Goal: Task Accomplishment & Management: Complete application form

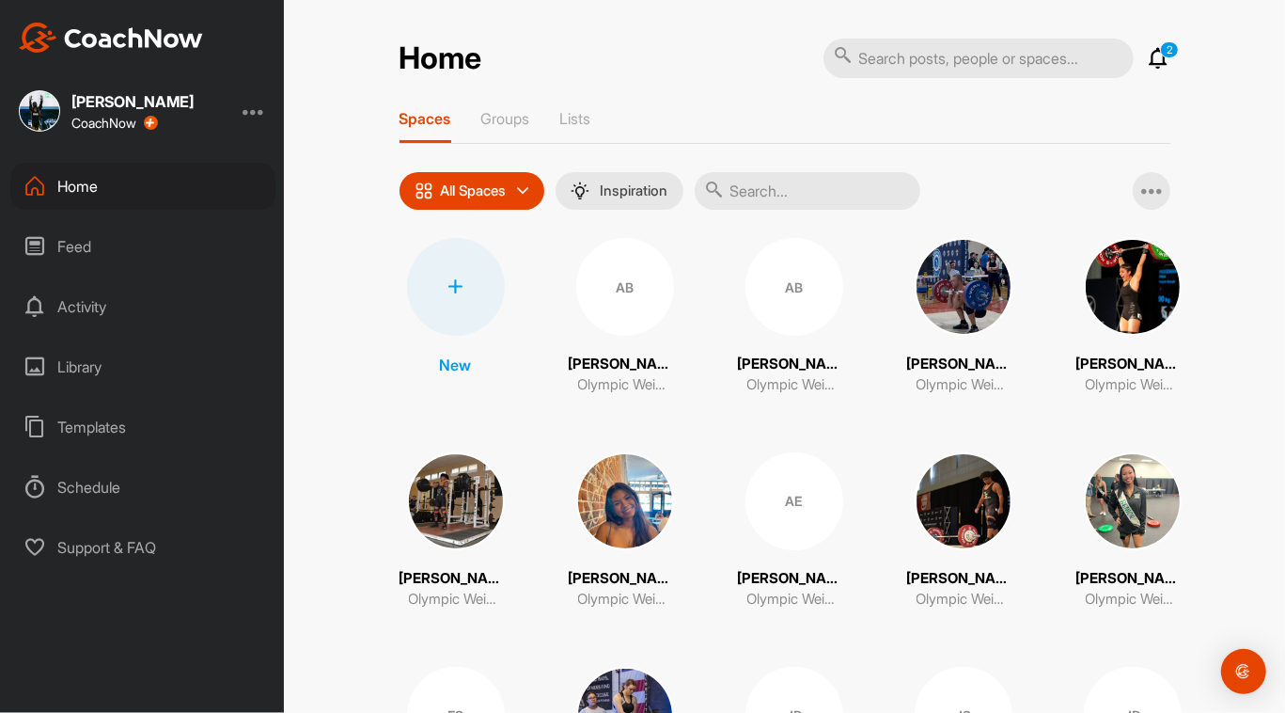
click at [437, 292] on div at bounding box center [456, 287] width 98 height 98
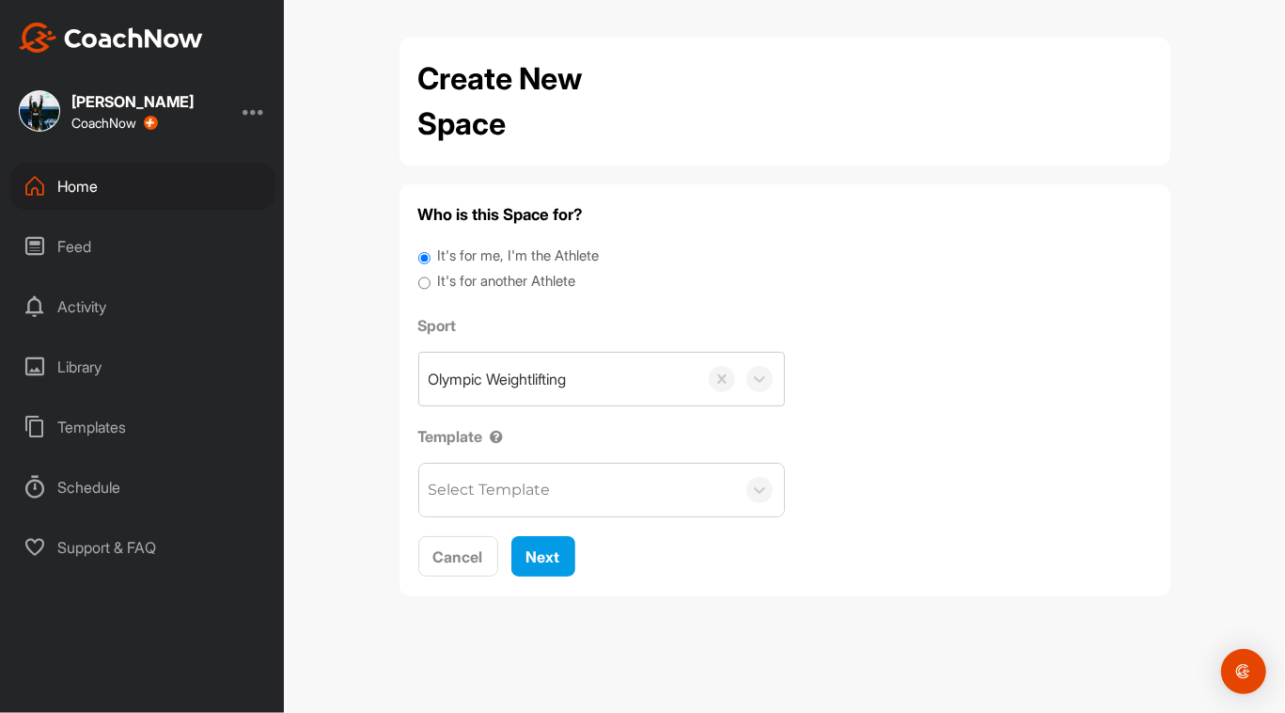
click at [426, 281] on input "It's for another Athlete" at bounding box center [424, 283] width 12 height 25
radio input "true"
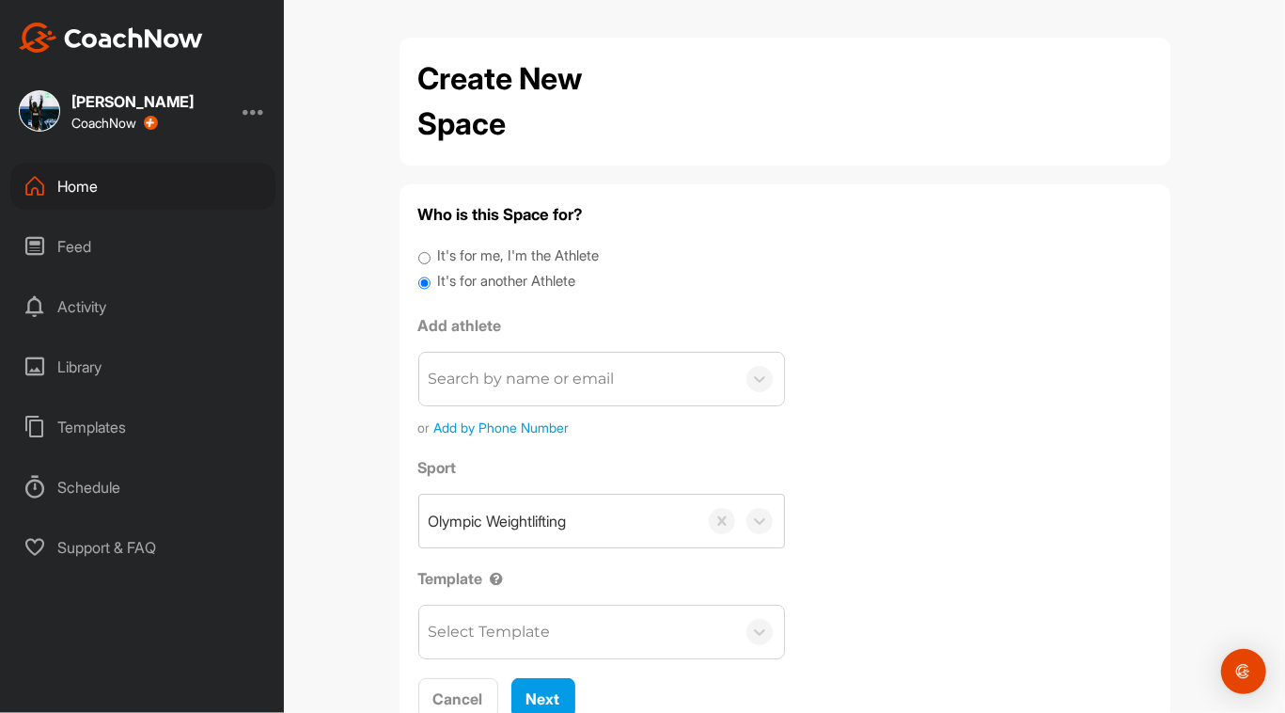
click at [495, 385] on div "Search by name or email" at bounding box center [522, 379] width 186 height 23
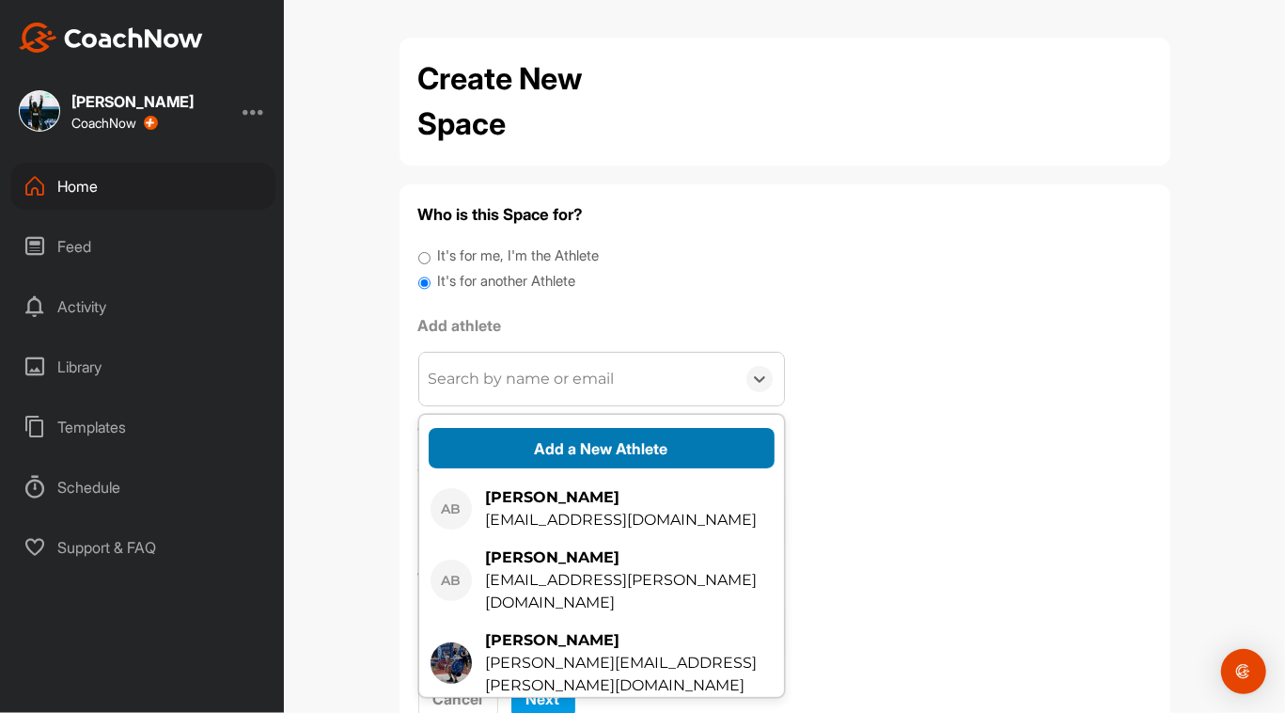
click at [541, 460] on button "Add a New Athlete" at bounding box center [602, 448] width 346 height 40
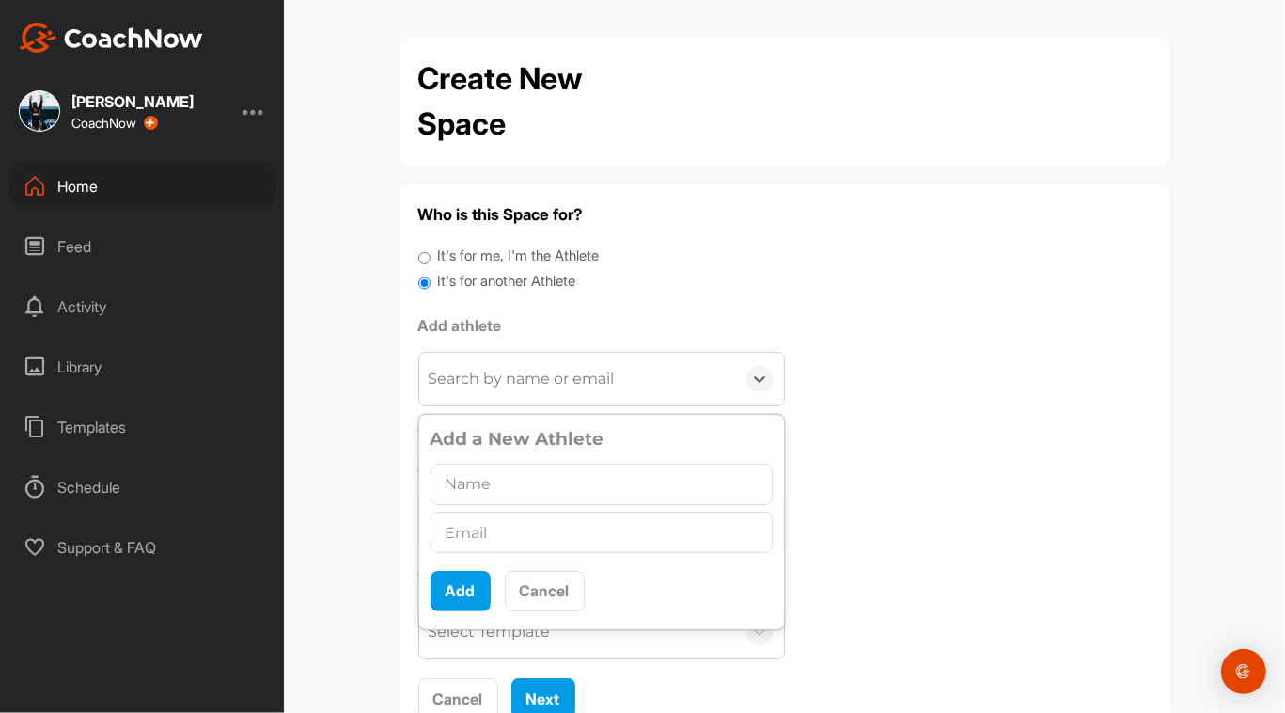
click at [523, 557] on div "Add Cancel" at bounding box center [602, 584] width 342 height 55
click at [512, 532] on input "text" at bounding box center [602, 532] width 342 height 41
paste input "[EMAIL_ADDRESS][DOMAIN_NAME]"
type input "[EMAIL_ADDRESS][DOMAIN_NAME]"
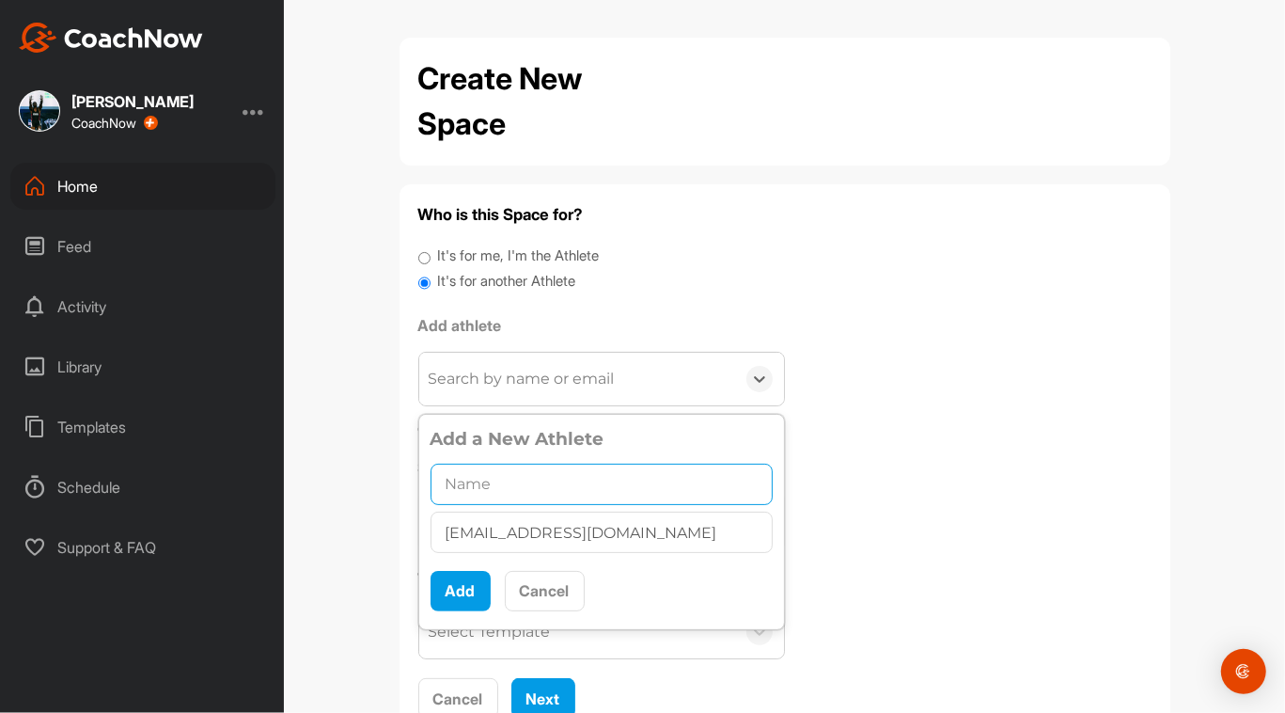
click at [513, 464] on input "text" at bounding box center [602, 484] width 342 height 41
type input "[PERSON_NAME]"
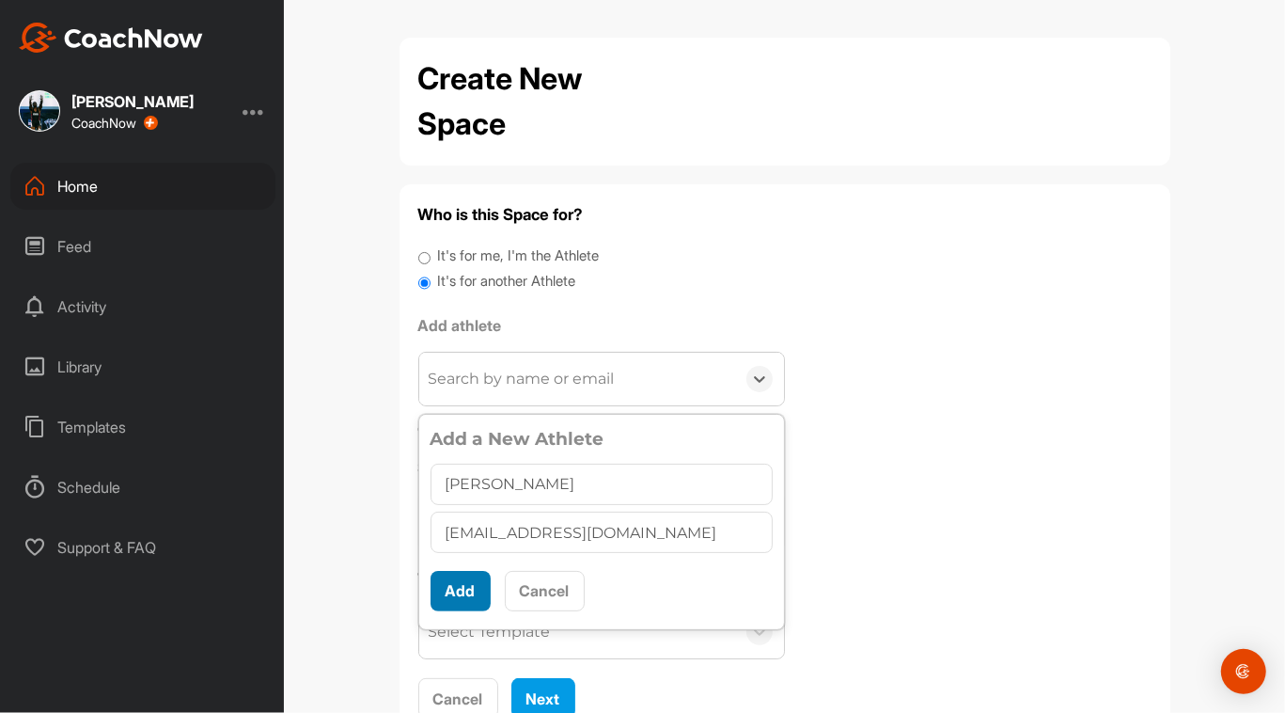
click at [457, 583] on button "Add" at bounding box center [461, 591] width 60 height 40
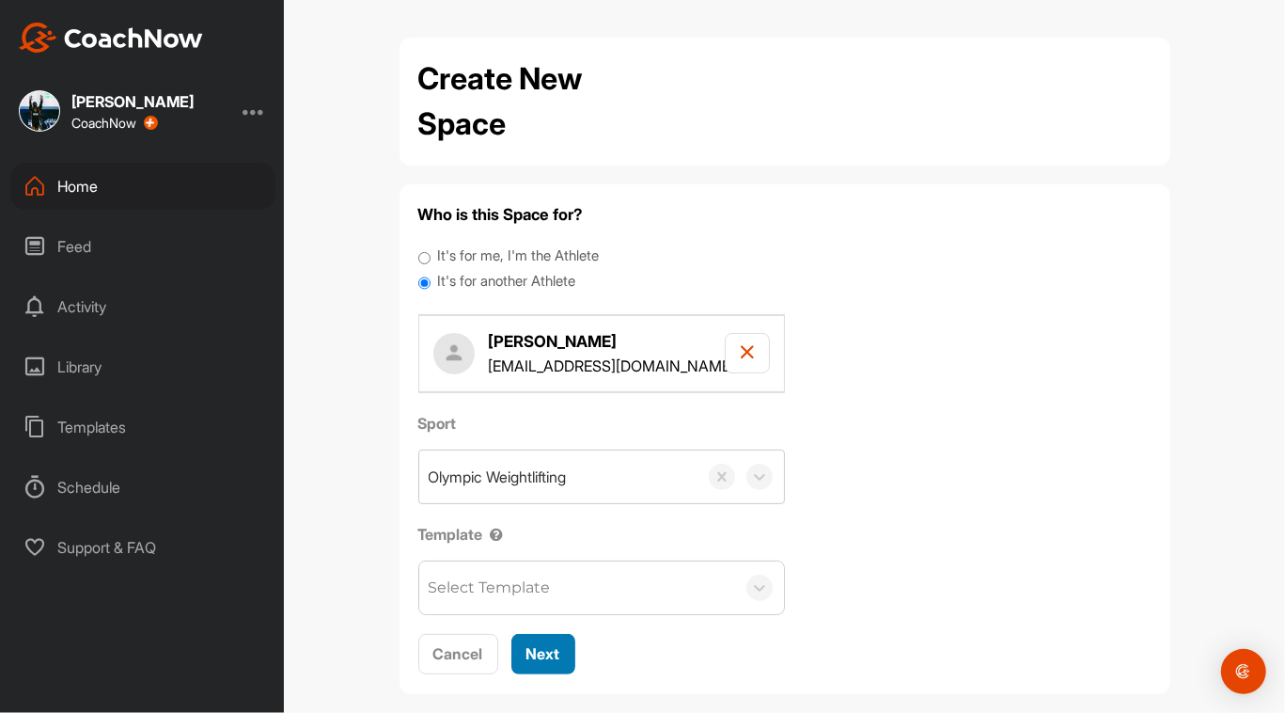
click at [529, 650] on span "Next" at bounding box center [544, 653] width 34 height 19
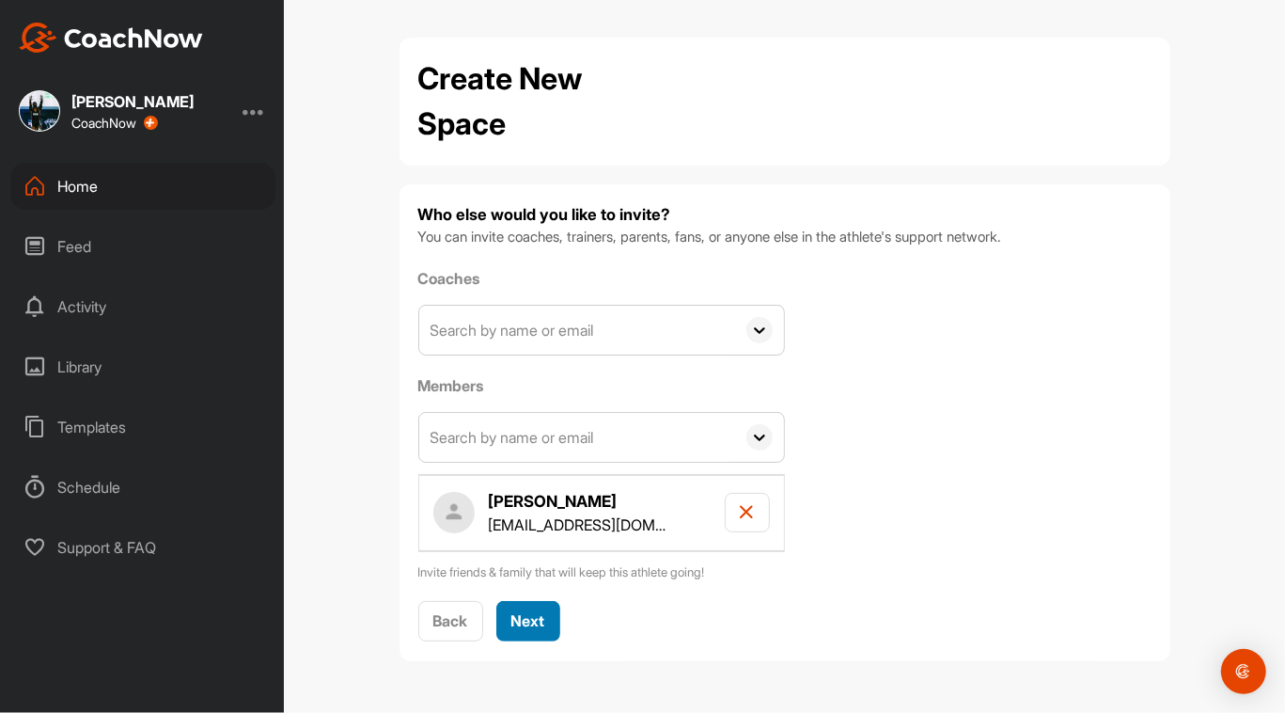
click at [541, 611] on span "Next" at bounding box center [529, 620] width 34 height 19
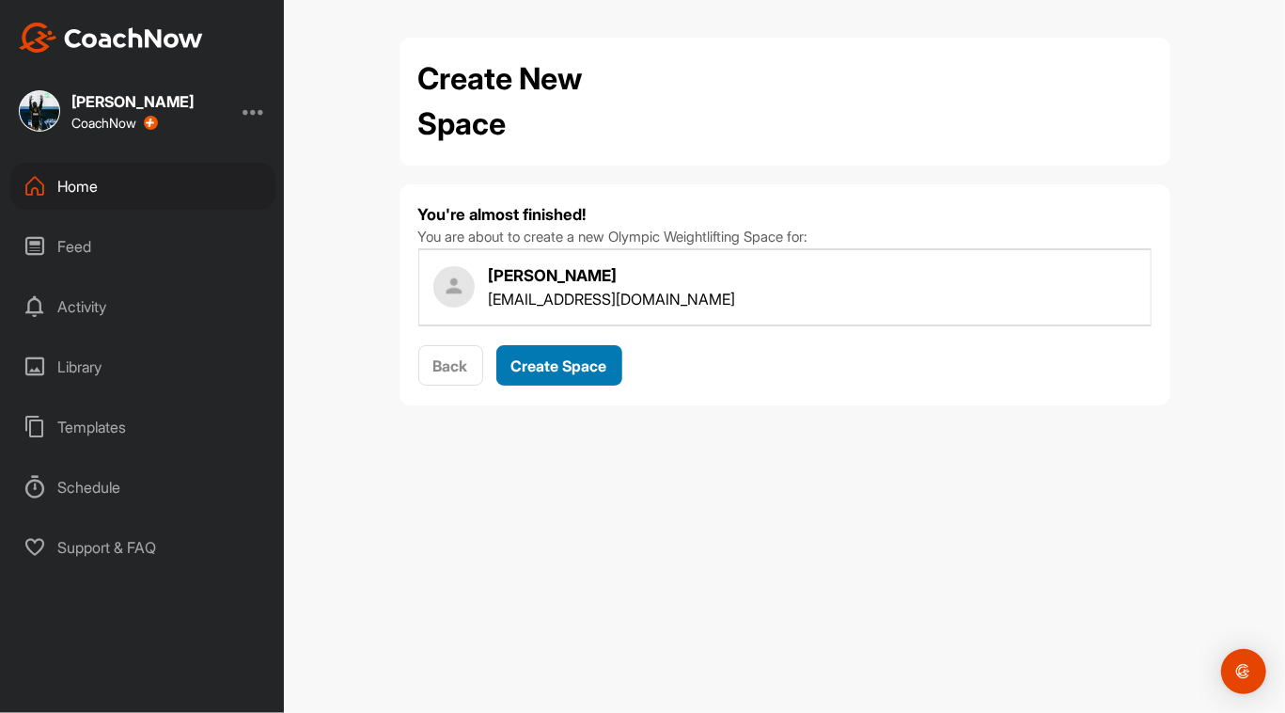
click at [562, 367] on span "Create Space" at bounding box center [560, 365] width 96 height 19
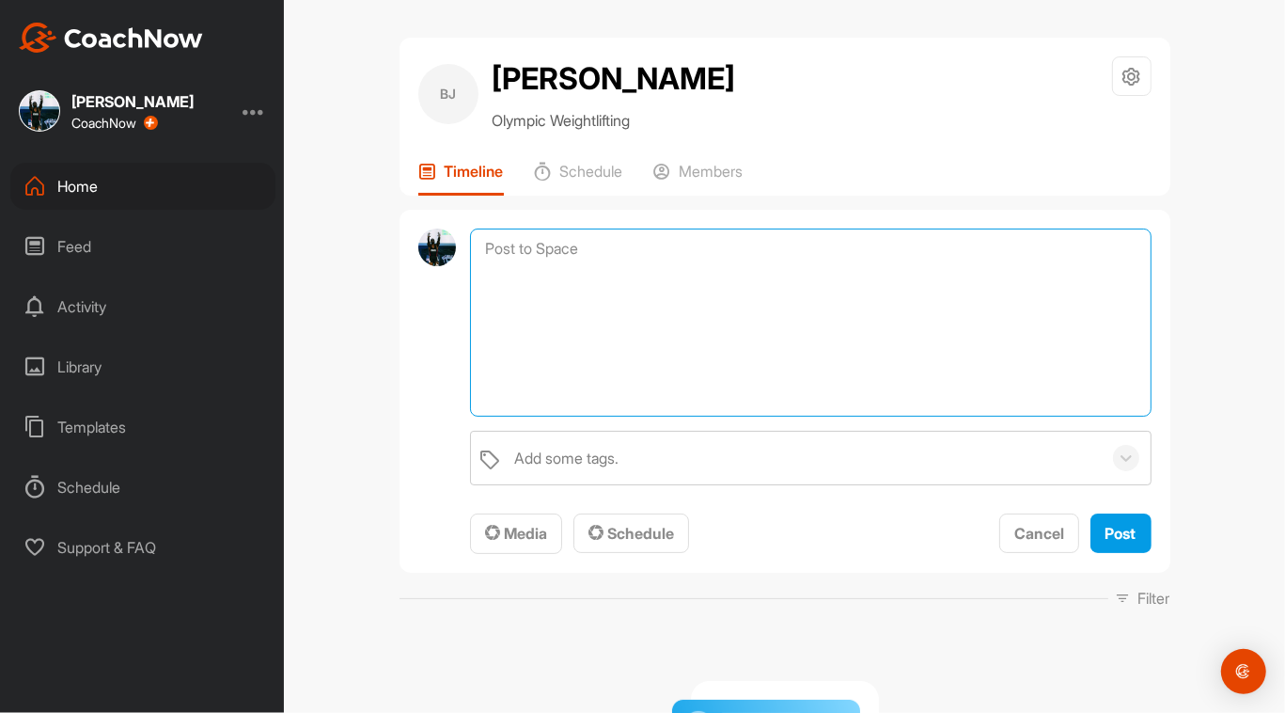
click at [599, 239] on textarea at bounding box center [810, 322] width 681 height 188
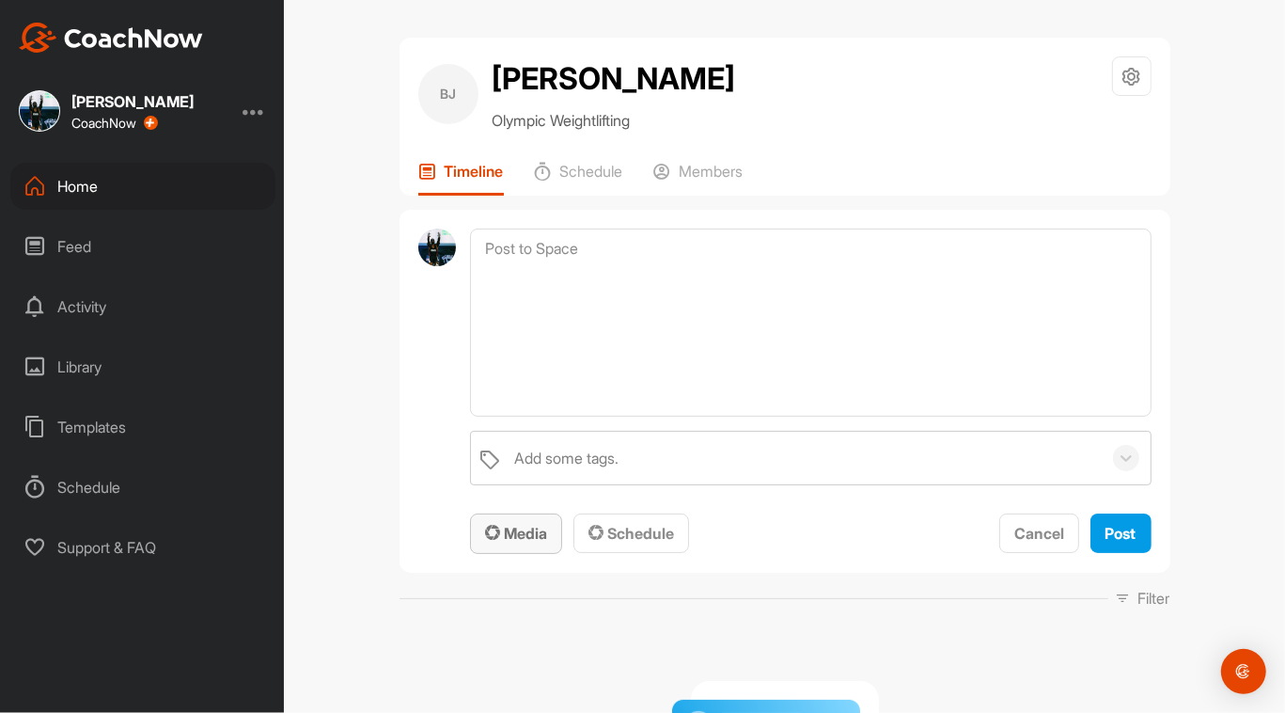
click at [526, 531] on span "Media" at bounding box center [516, 533] width 62 height 19
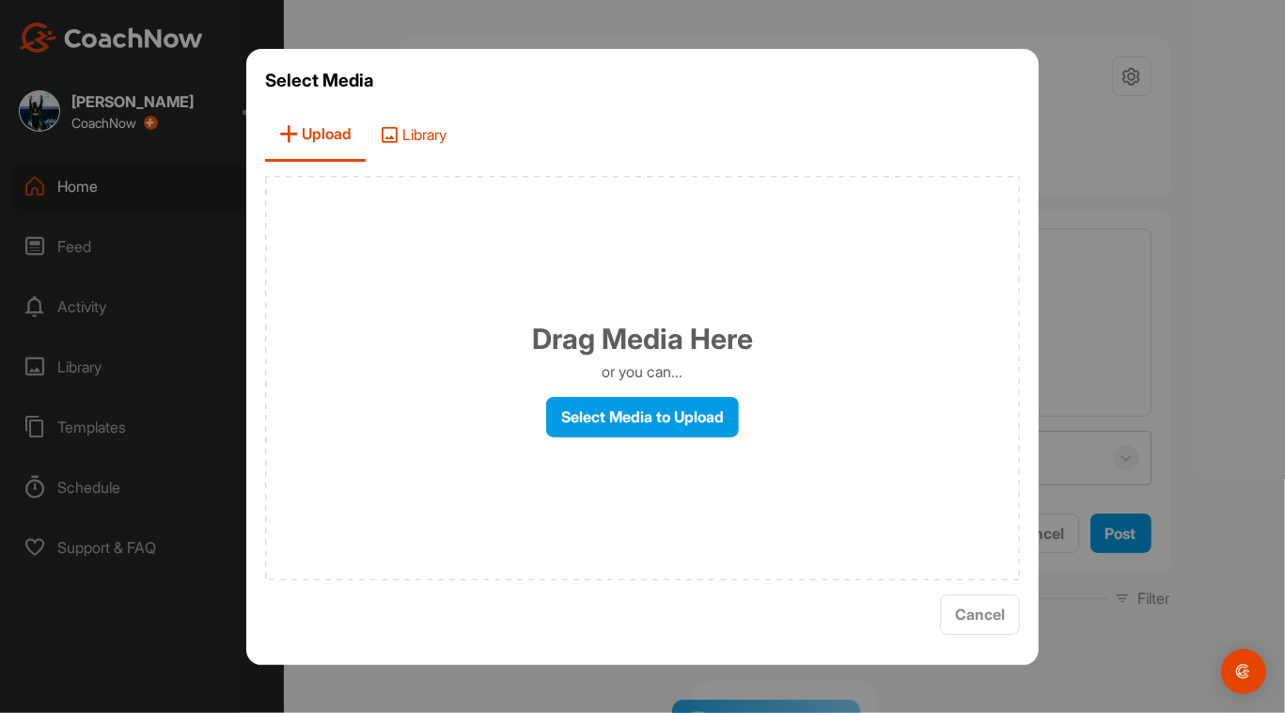
click at [401, 134] on span "Library" at bounding box center [413, 135] width 95 height 54
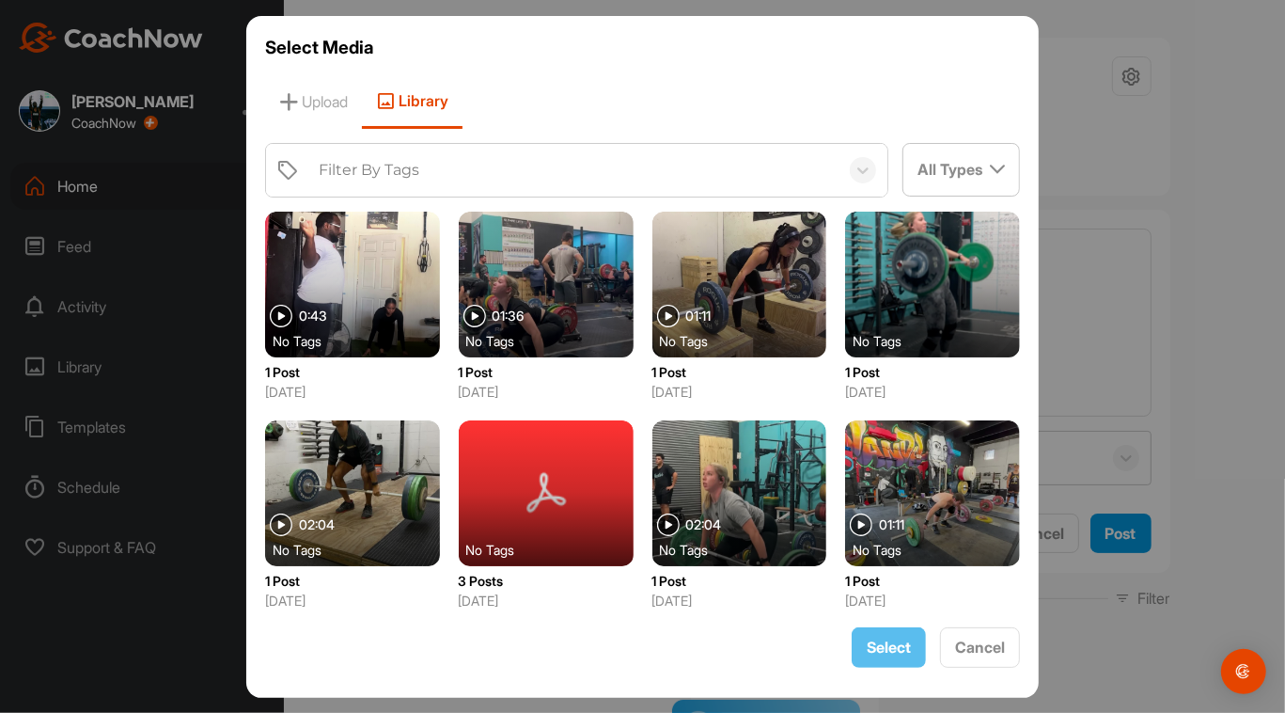
click at [580, 490] on div at bounding box center [546, 493] width 175 height 146
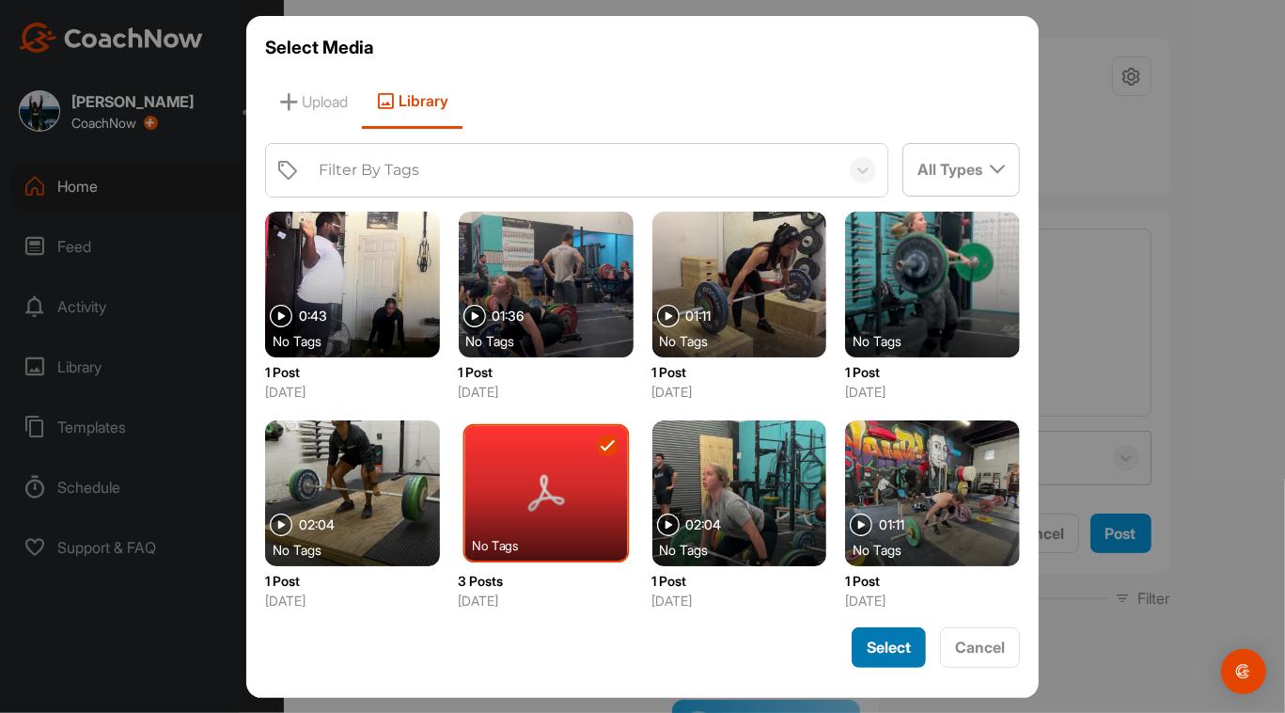
click at [890, 655] on div "Select" at bounding box center [889, 647] width 44 height 23
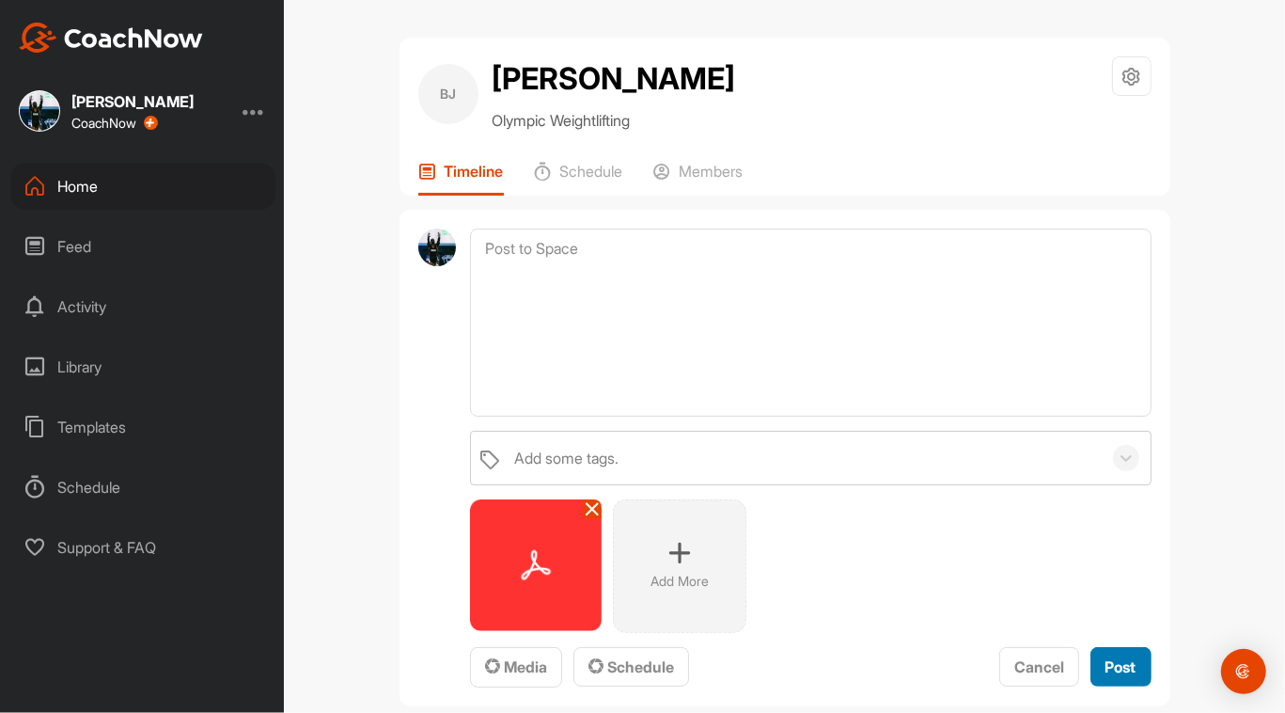
click at [1125, 677] on button "Post" at bounding box center [1121, 667] width 61 height 40
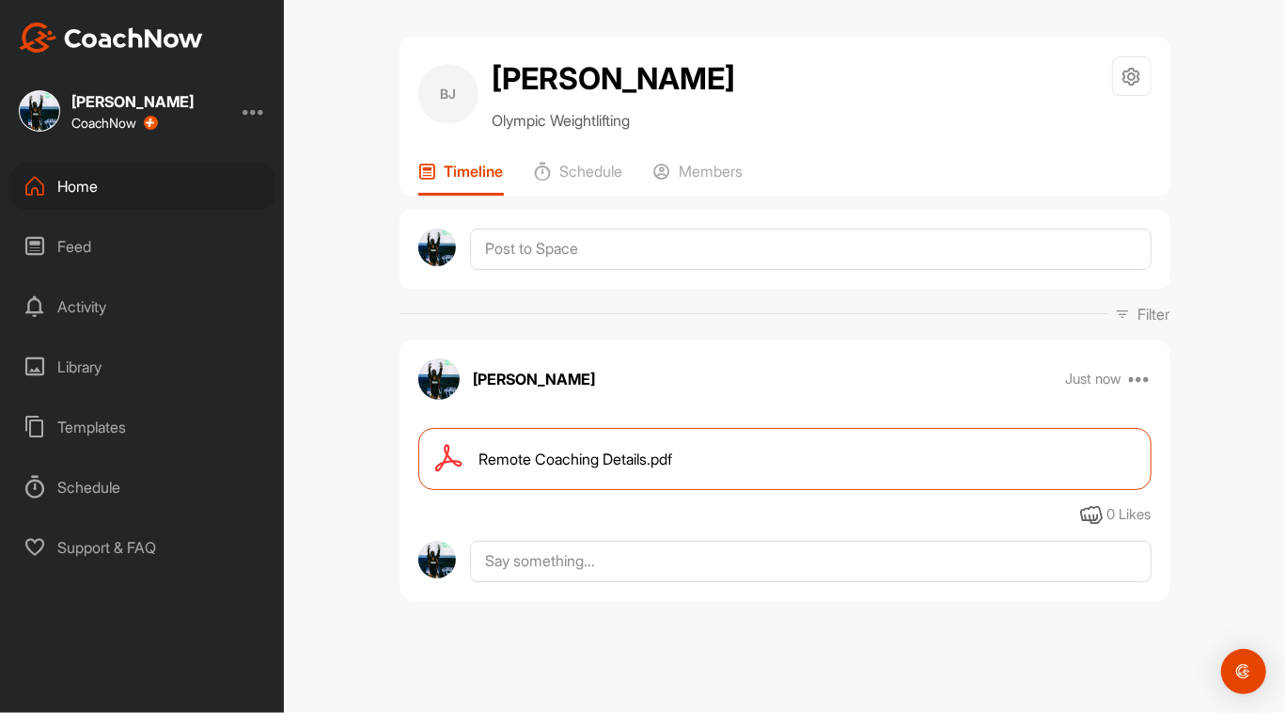
click at [88, 191] on div "Home" at bounding box center [142, 186] width 265 height 47
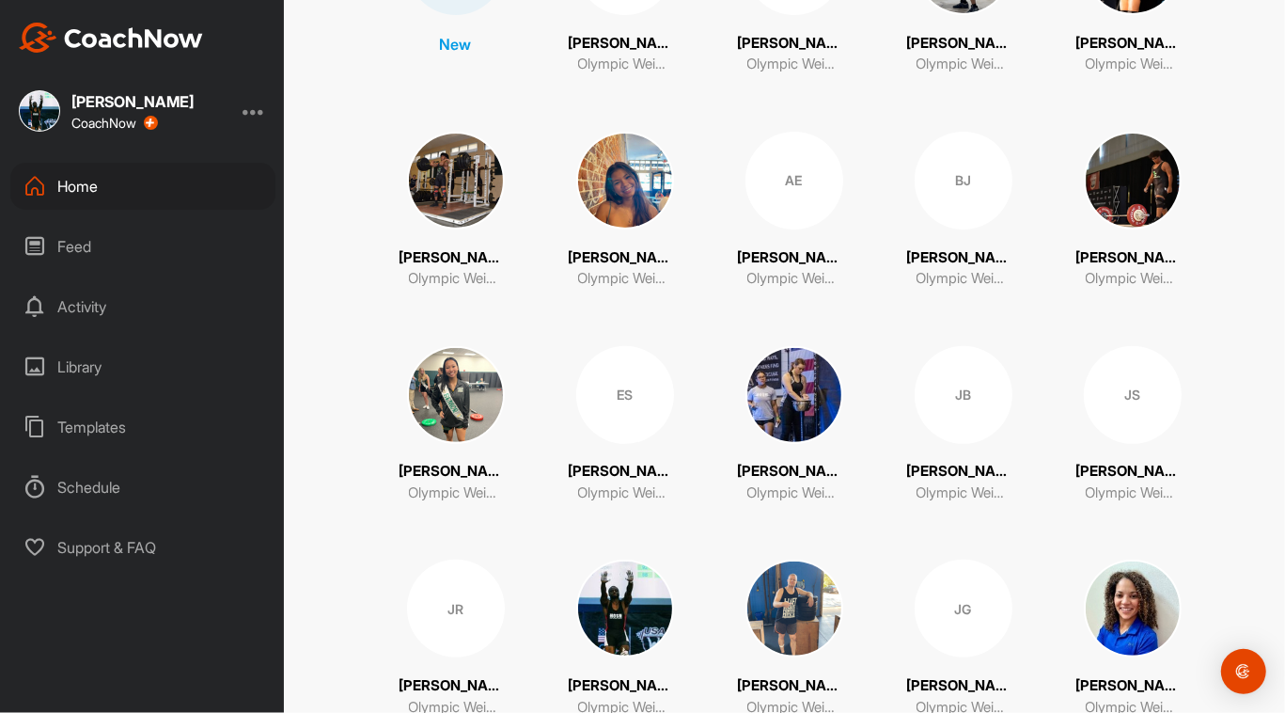
scroll to position [321, 0]
